Goal: Check status: Check status

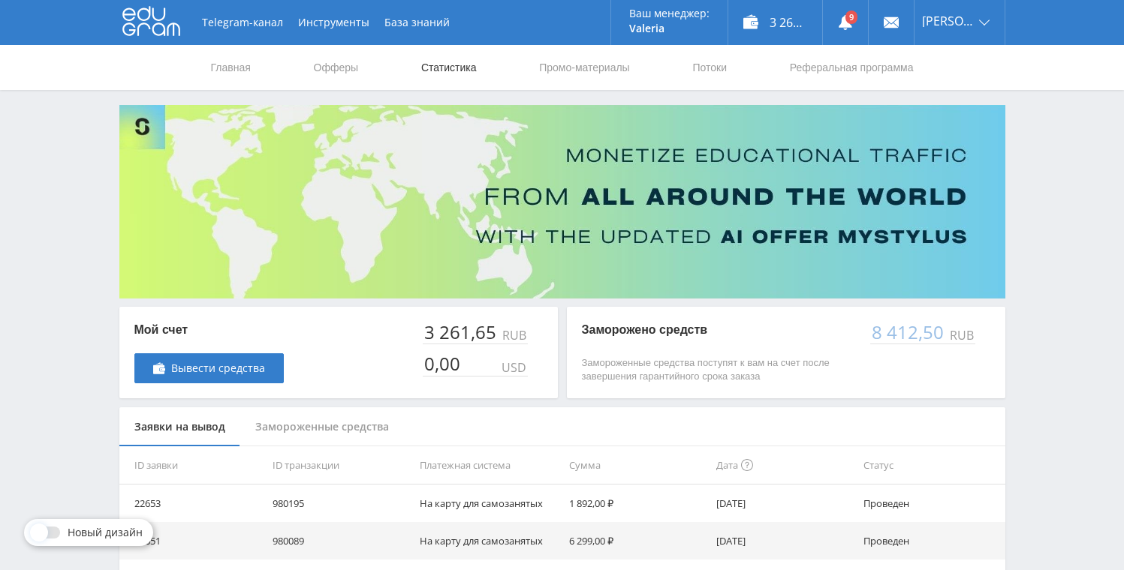
click at [444, 68] on link "Статистика" at bounding box center [449, 67] width 59 height 45
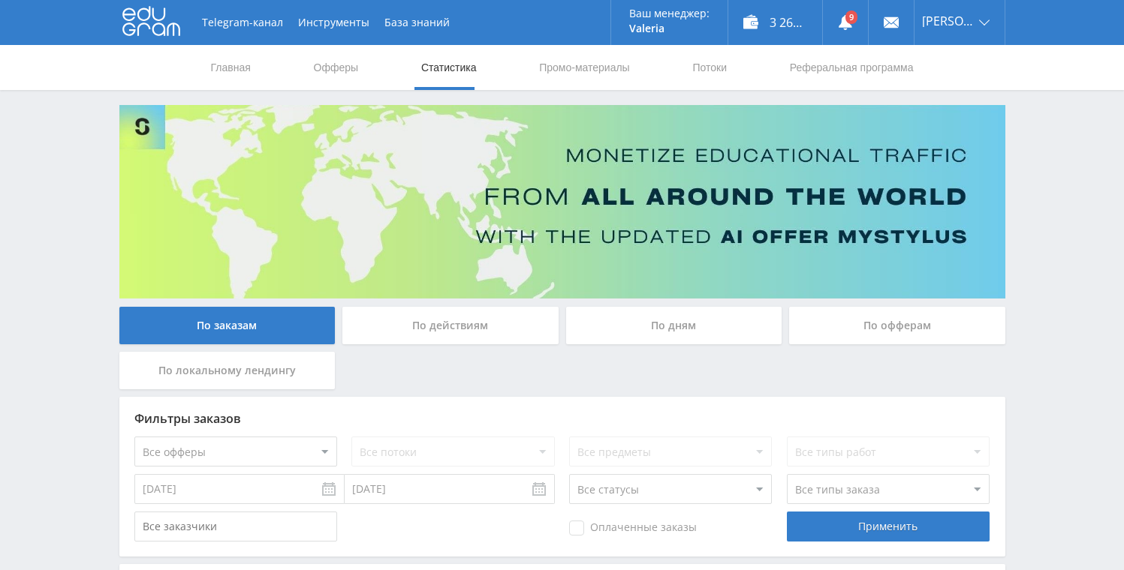
click at [647, 327] on div "По дням" at bounding box center [674, 326] width 216 height 38
click at [0, 0] on input "По дням" at bounding box center [0, 0] width 0 height 0
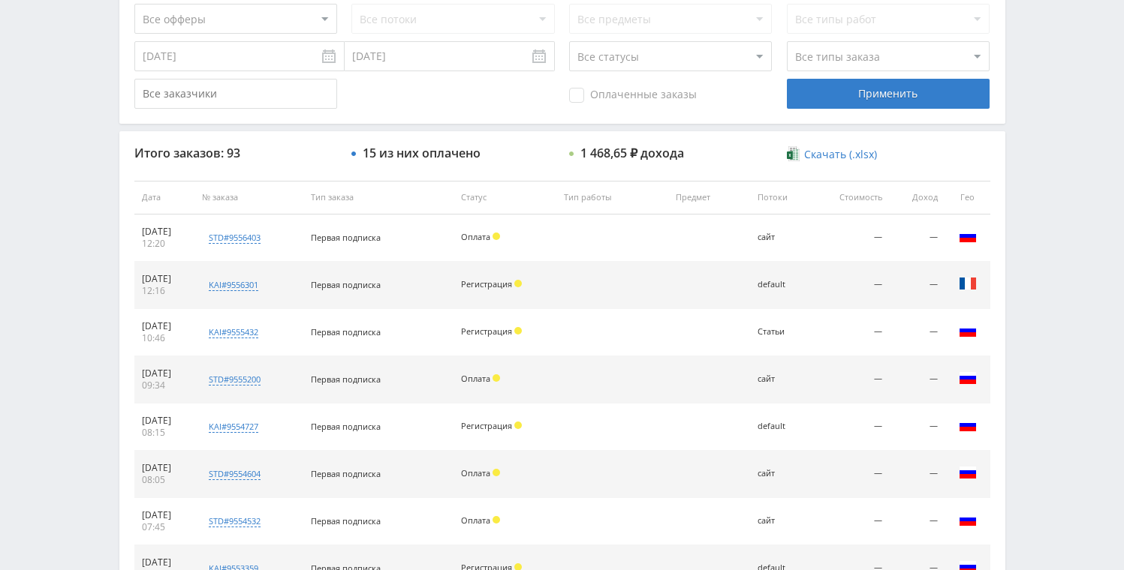
scroll to position [689, 0]
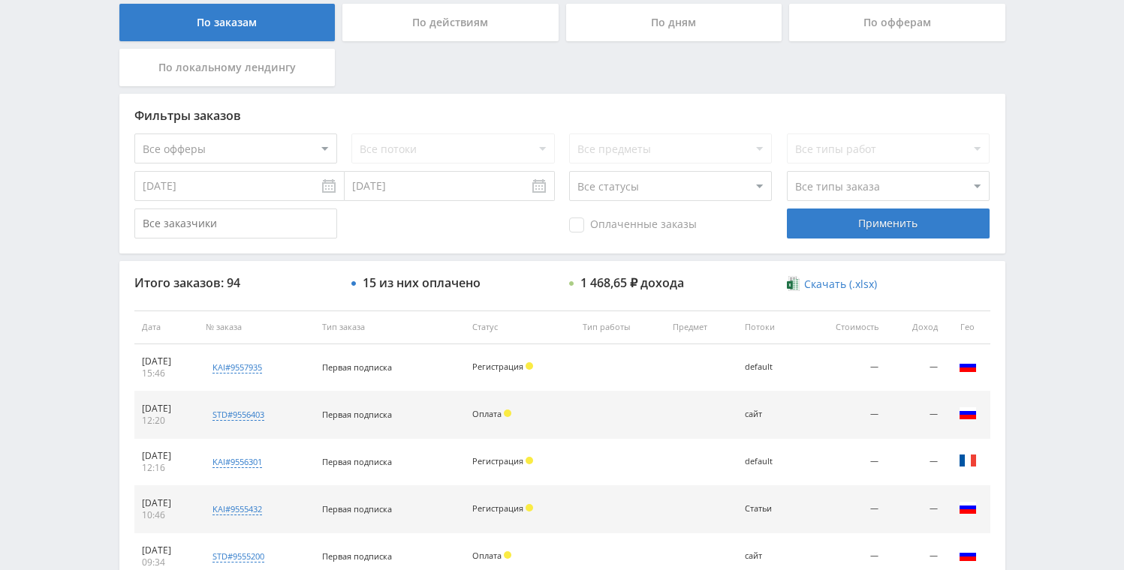
scroll to position [273, 0]
